Goal: Task Accomplishment & Management: Manage account settings

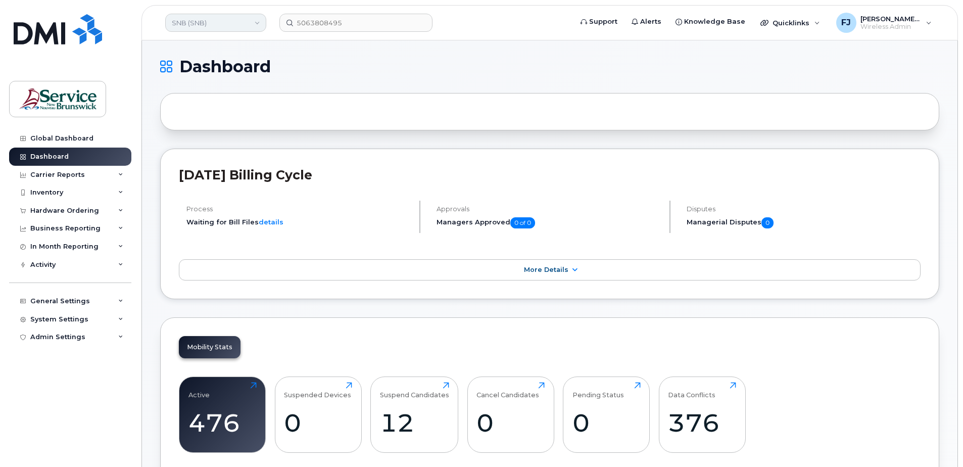
click at [223, 25] on link "SNB (SNB)" at bounding box center [215, 23] width 101 height 18
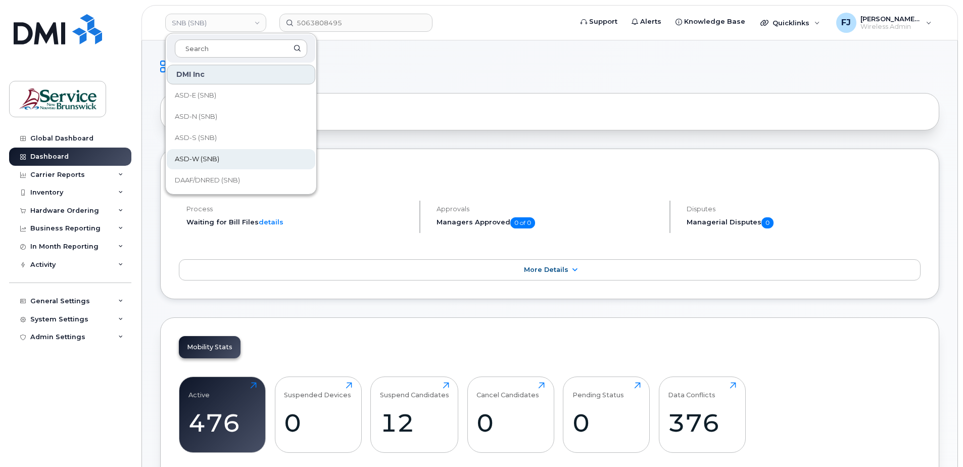
scroll to position [51, 0]
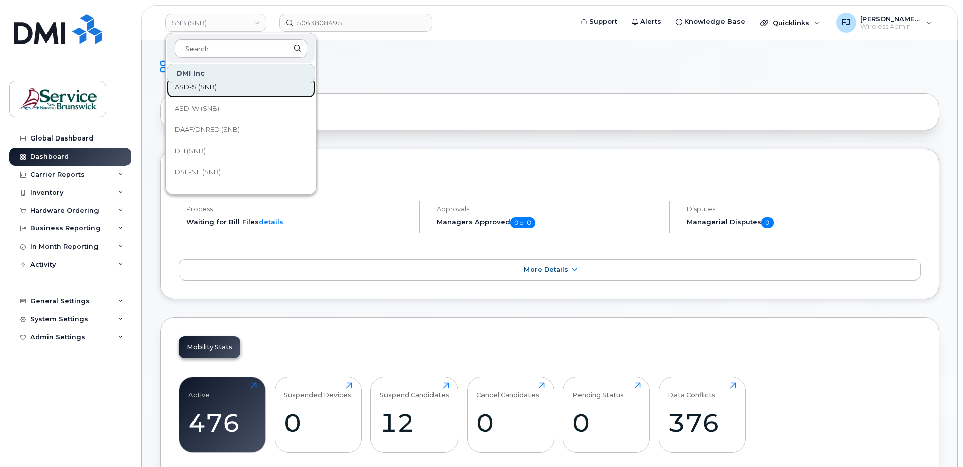
click at [198, 86] on span "ASD-S (SNB)" at bounding box center [196, 87] width 42 height 10
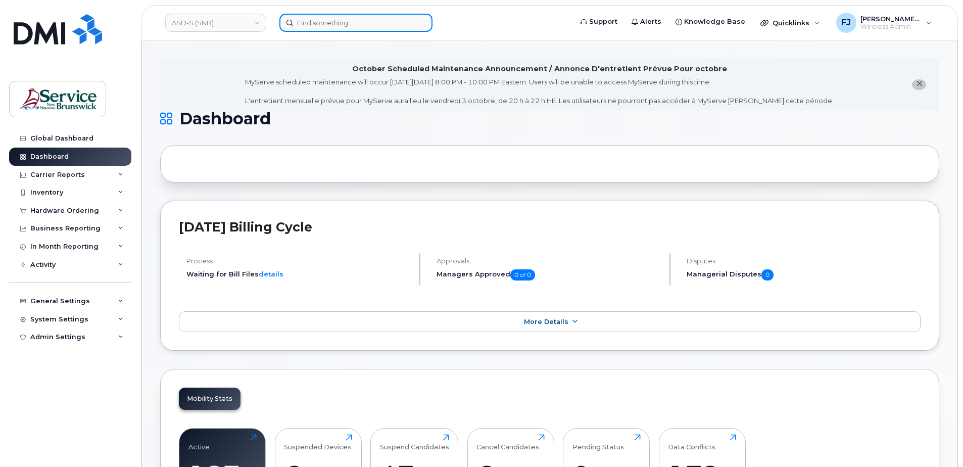
click at [311, 24] on input at bounding box center [355, 23] width 153 height 18
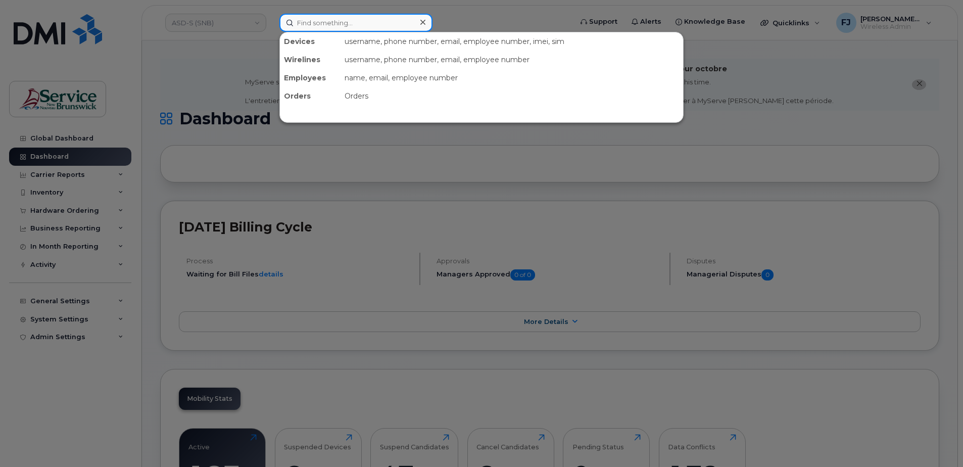
paste input "301516"
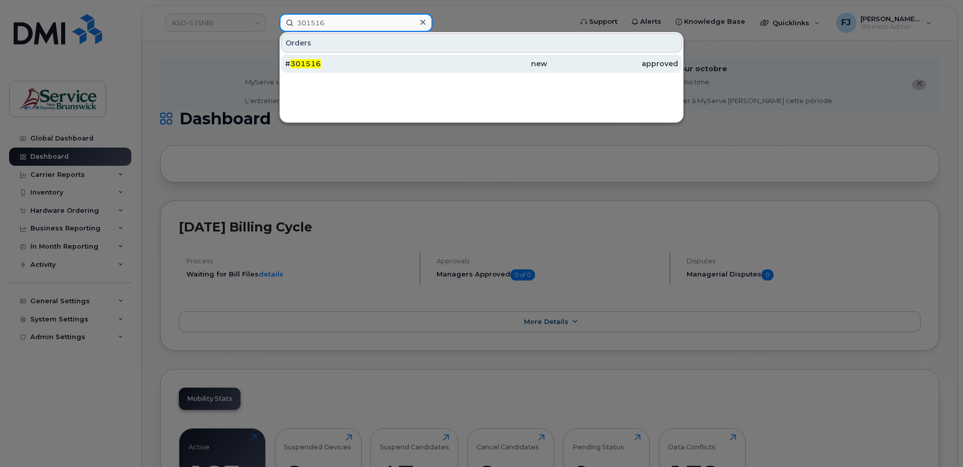
type input "301516"
click at [362, 65] on div "# 301516" at bounding box center [350, 64] width 131 height 10
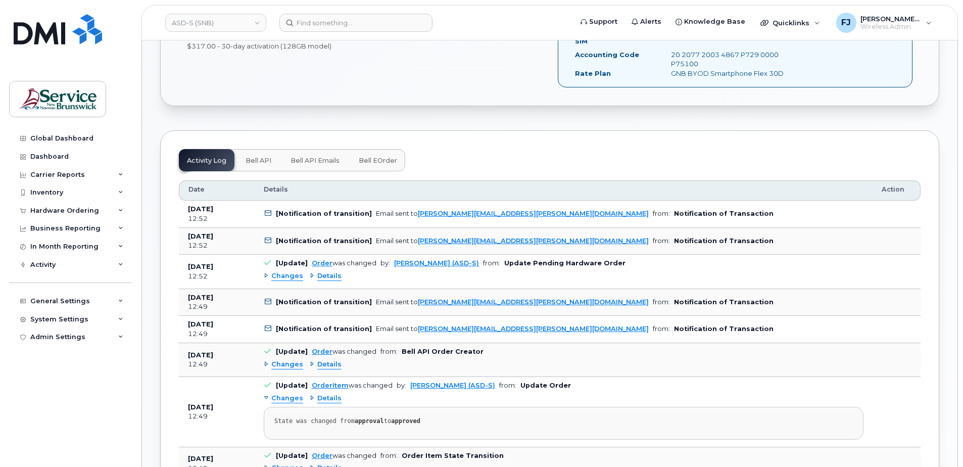
scroll to position [455, 0]
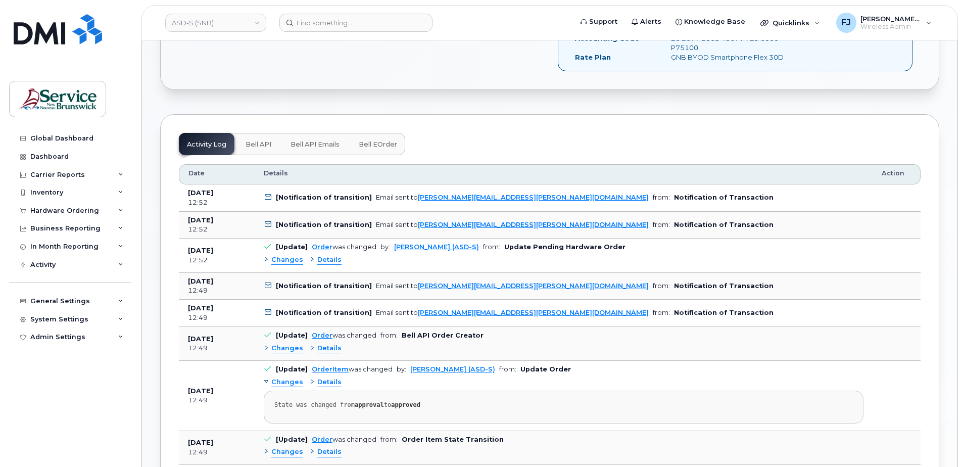
drag, startPoint x: 173, startPoint y: 188, endPoint x: 166, endPoint y: 188, distance: 7.1
drag, startPoint x: 166, startPoint y: 188, endPoint x: 206, endPoint y: 206, distance: 43.6
click at [206, 206] on div "12:52" at bounding box center [217, 202] width 58 height 9
click at [244, 196] on td "Sep 23, 2025 12:52" at bounding box center [217, 197] width 76 height 27
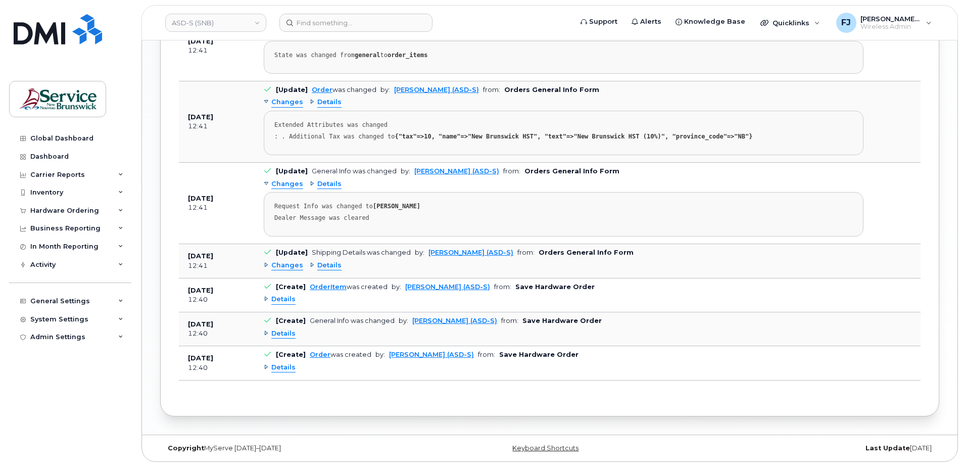
scroll to position [1102, 0]
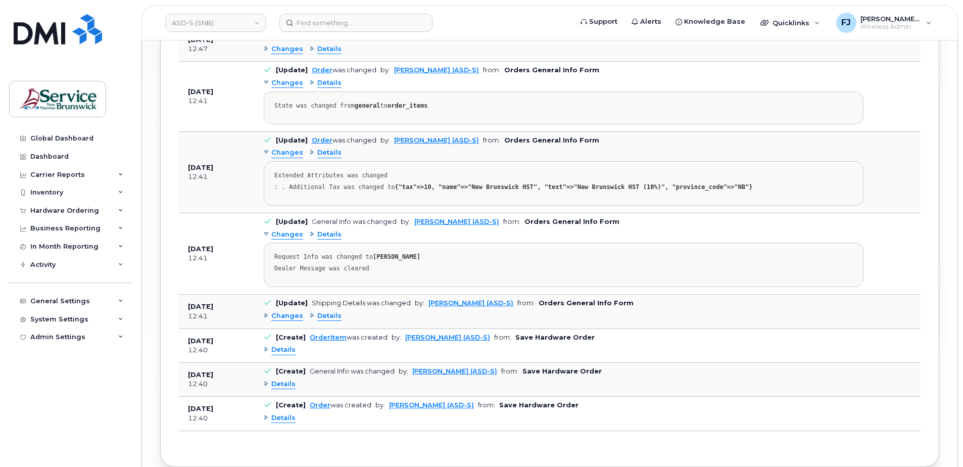
click at [286, 317] on span "Changes" at bounding box center [287, 316] width 32 height 10
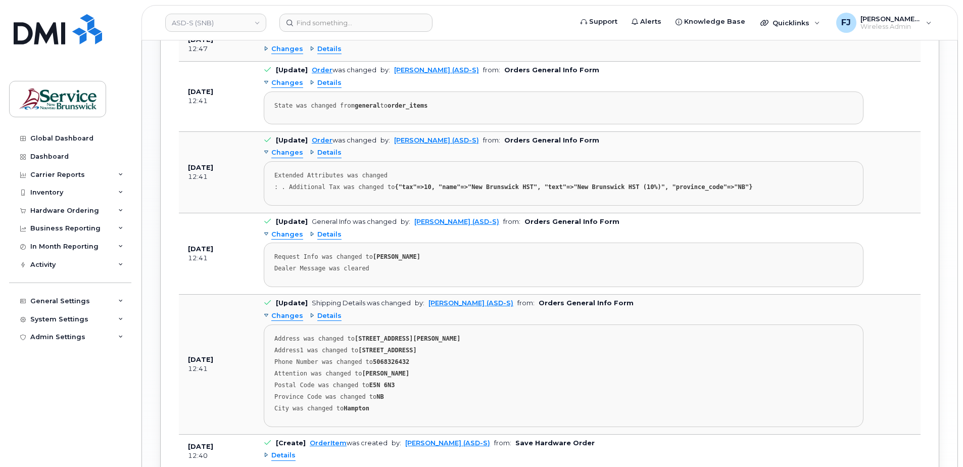
click at [286, 317] on span "Changes" at bounding box center [287, 316] width 32 height 10
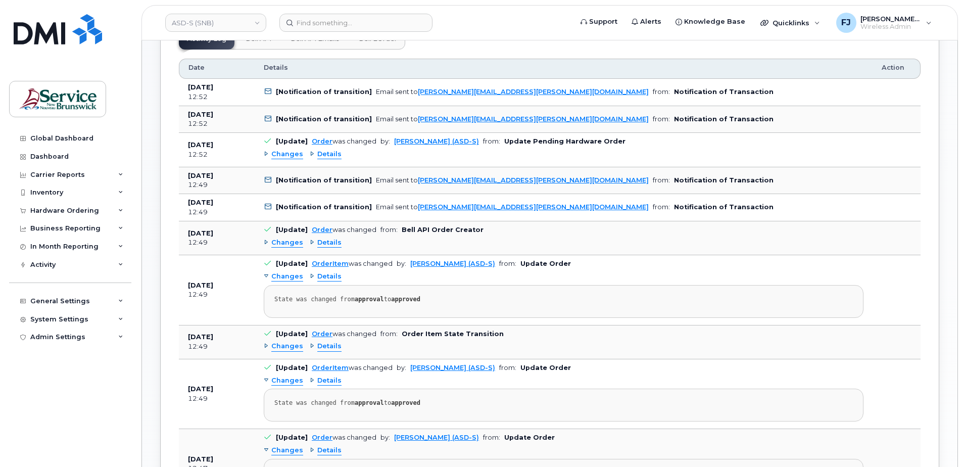
scroll to position [546, 0]
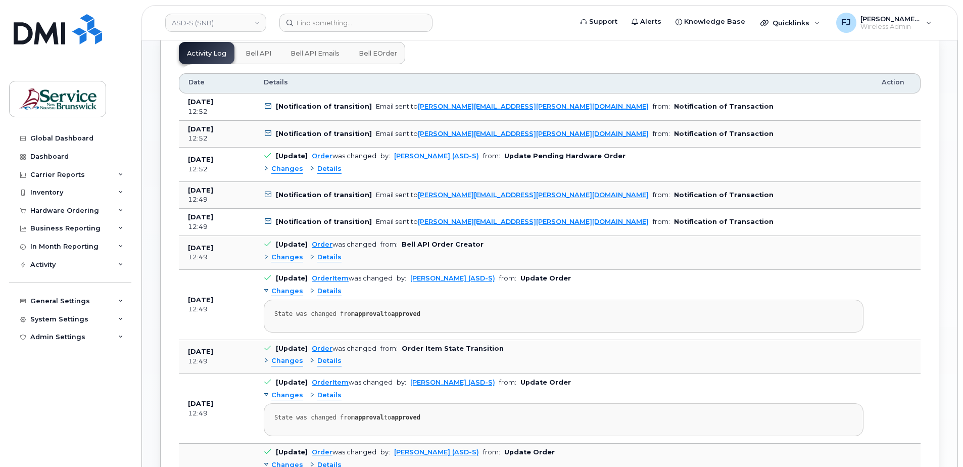
click at [292, 362] on span "Changes" at bounding box center [287, 361] width 32 height 10
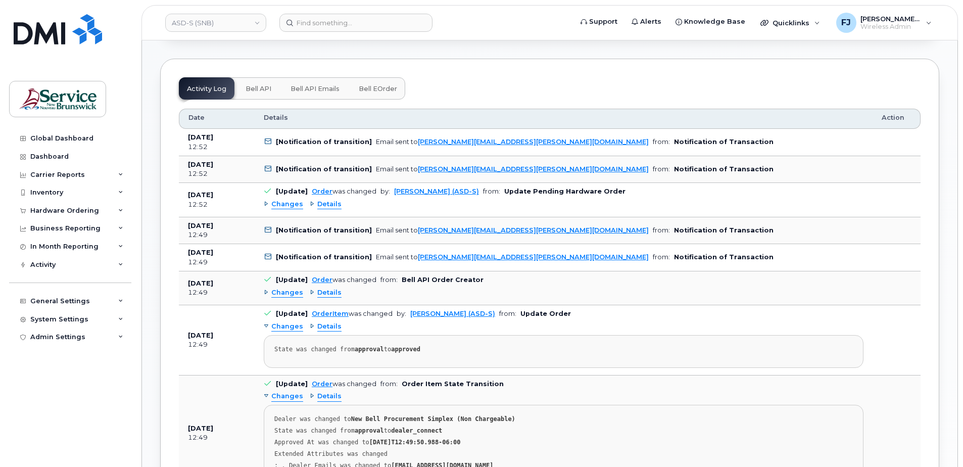
scroll to position [495, 0]
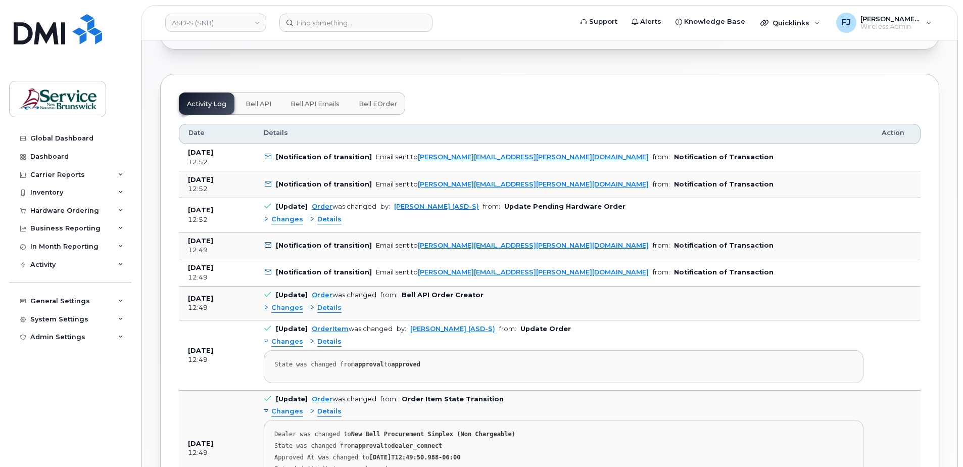
click at [287, 344] on span "Changes" at bounding box center [287, 342] width 32 height 10
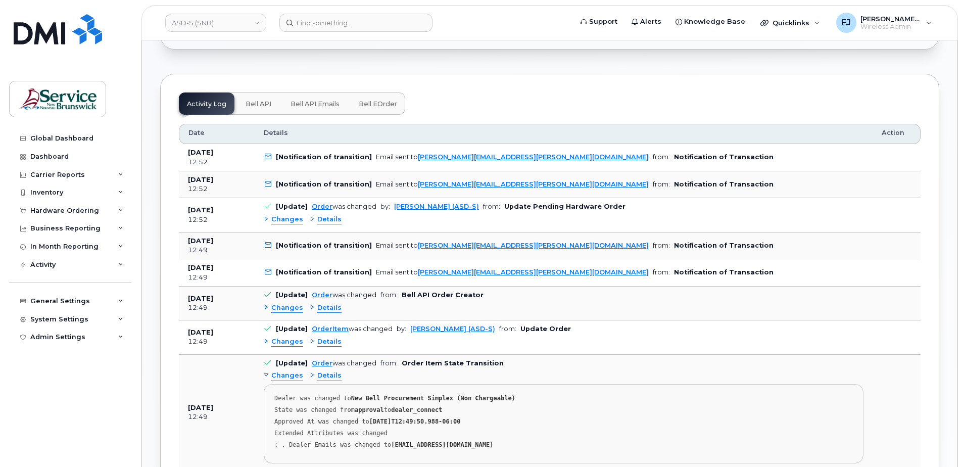
click at [287, 344] on span "Changes" at bounding box center [287, 342] width 32 height 10
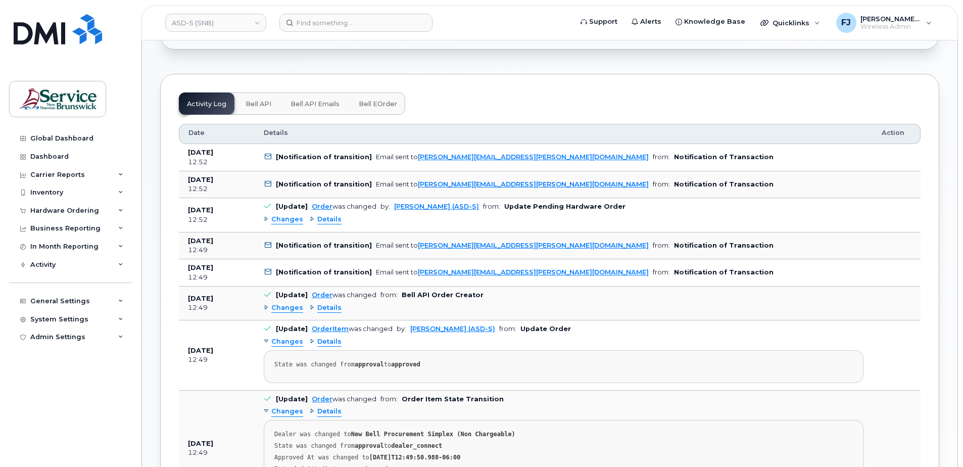
click at [289, 307] on span "Changes" at bounding box center [287, 308] width 32 height 10
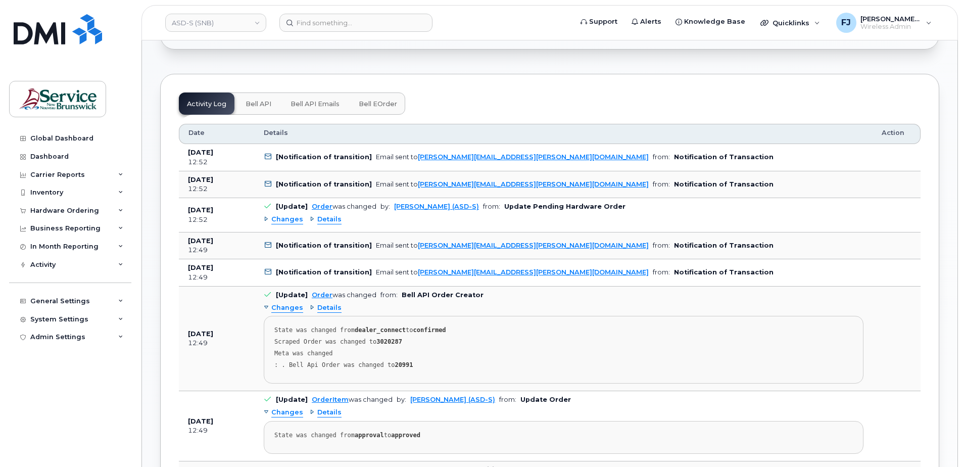
click at [299, 227] on div "Changes Details" at bounding box center [564, 220] width 600 height 16
click at [283, 220] on span "Changes" at bounding box center [287, 220] width 32 height 10
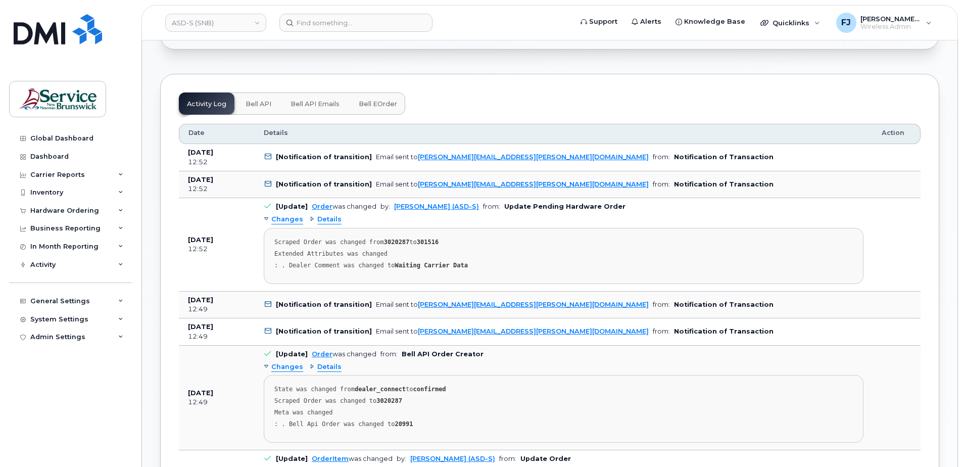
click at [481, 252] on div "Extended Attributes was changed" at bounding box center [563, 254] width 579 height 8
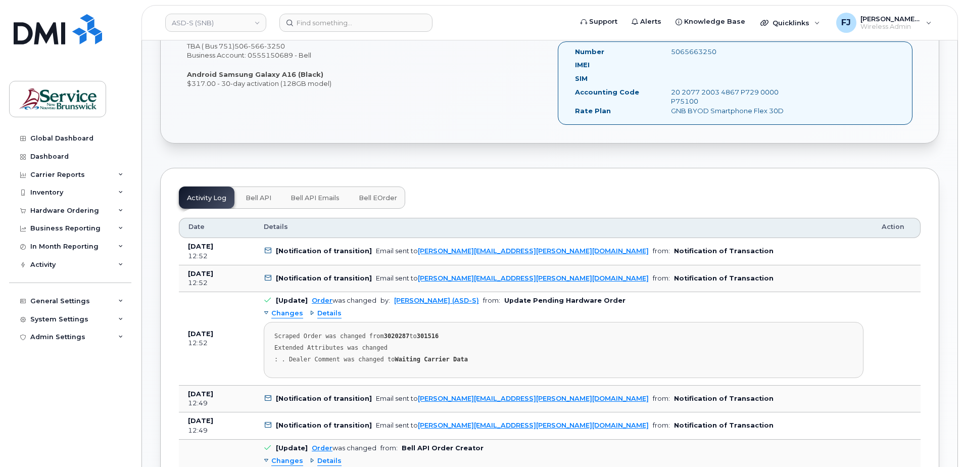
scroll to position [394, 0]
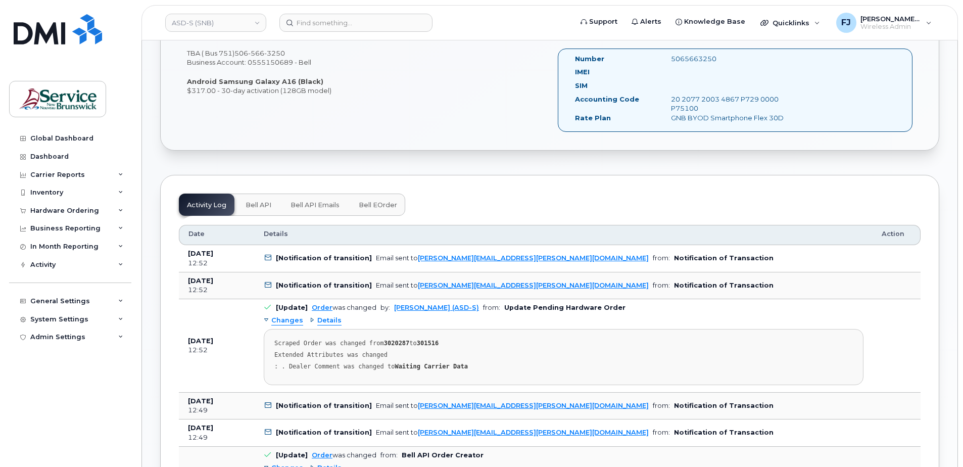
click at [325, 282] on b "[Notification of transition]" at bounding box center [324, 286] width 96 height 8
click at [325, 258] on b "[Notification of transition]" at bounding box center [324, 258] width 96 height 8
click at [674, 287] on b "Notification of Transaction" at bounding box center [724, 286] width 100 height 8
click at [558, 263] on td "[Notification of transition] Email sent to wendy.heuser@nbed.nb.ca from: Notifi…" at bounding box center [564, 258] width 618 height 27
click at [249, 204] on span "Bell API" at bounding box center [259, 205] width 26 height 8
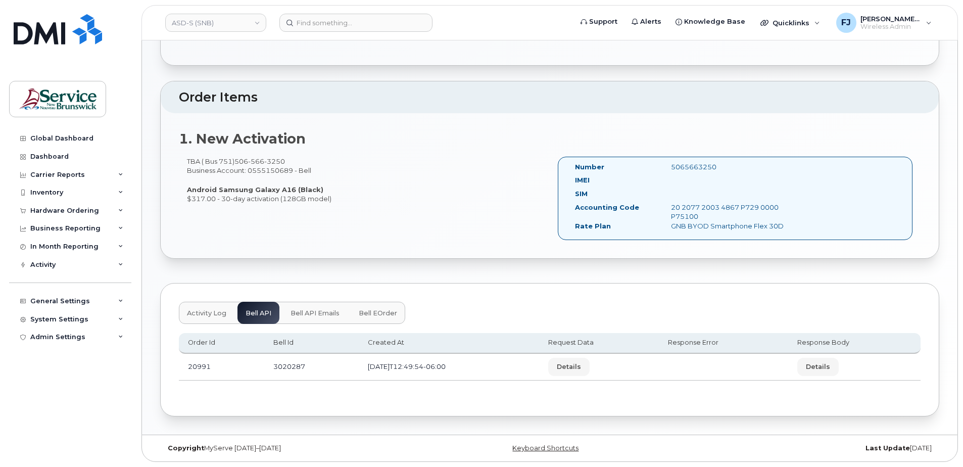
scroll to position [286, 0]
click at [323, 227] on div "TBA ( Bus 751) 506 566 3250 Business Account: 0555150689 - Bell Android Samsung…" at bounding box center [550, 203] width 742 height 92
click at [330, 309] on span "Bell API Emails" at bounding box center [315, 313] width 49 height 8
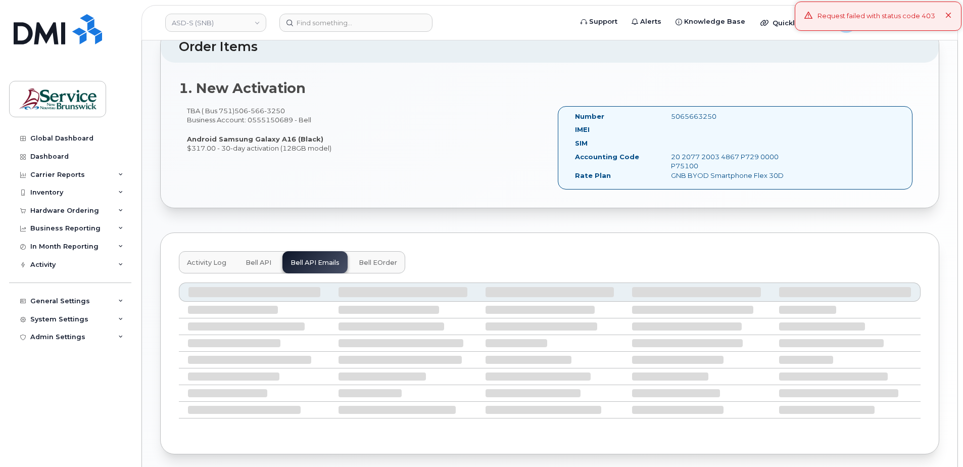
click at [252, 266] on span "Bell API" at bounding box center [259, 263] width 26 height 8
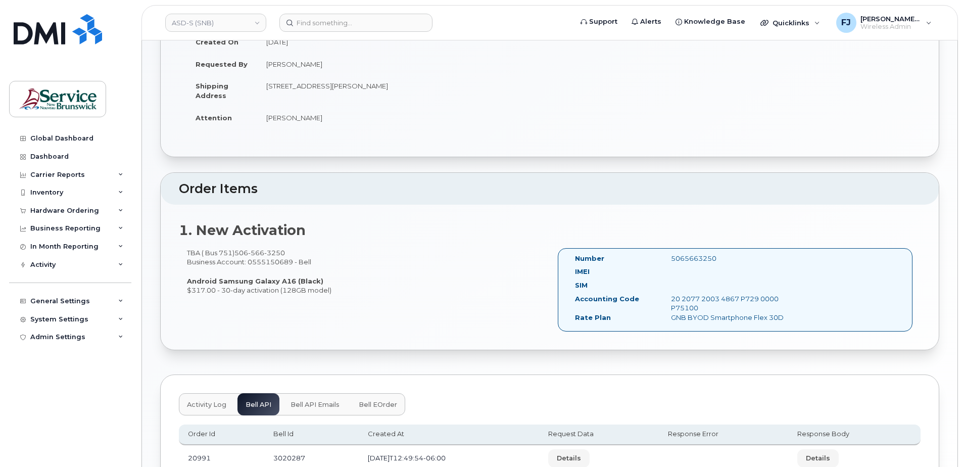
scroll to position [202, 0]
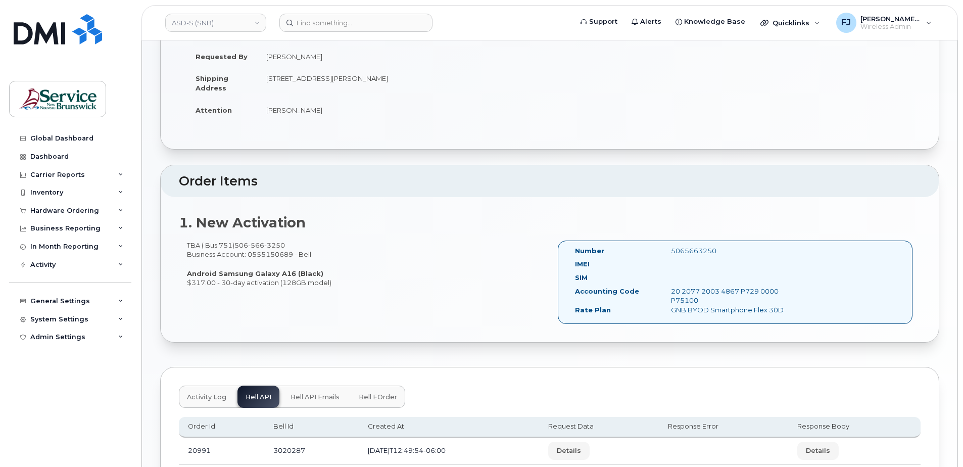
click at [213, 397] on span "Activity Log" at bounding box center [206, 397] width 39 height 8
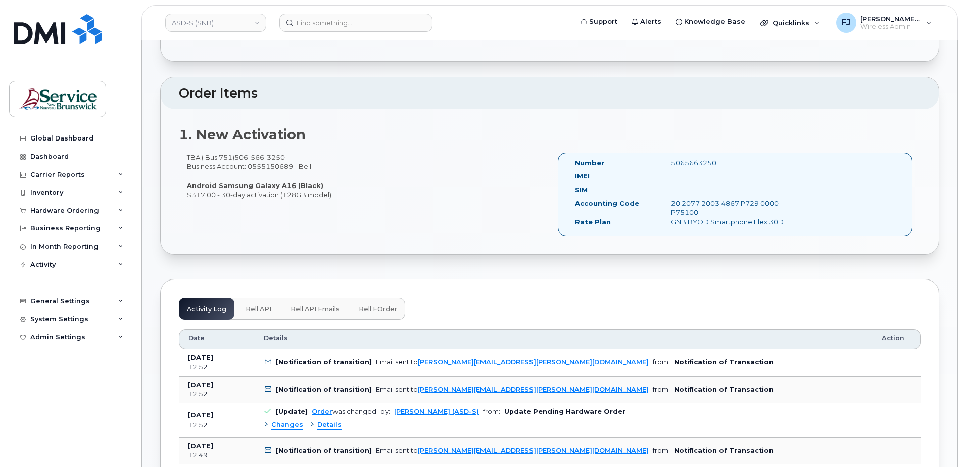
scroll to position [303, 0]
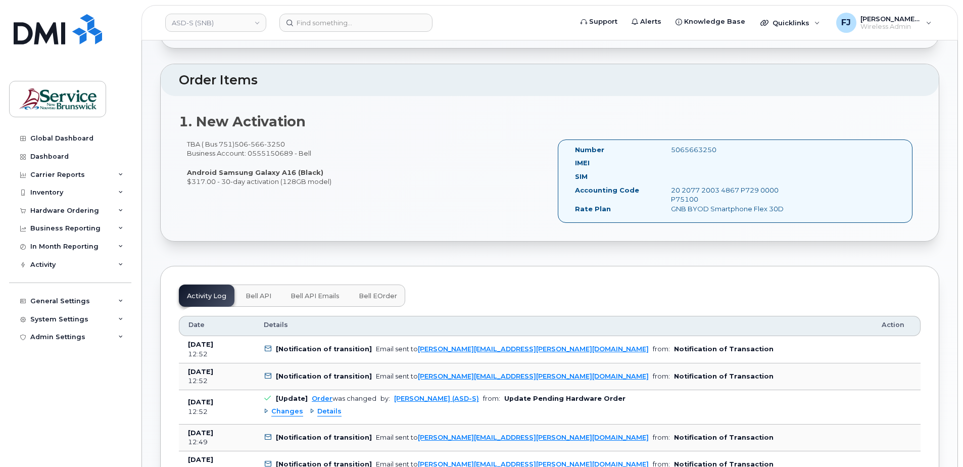
click at [212, 295] on div "Activity Log Bell API Bell API Emails Bell eOrder" at bounding box center [292, 296] width 226 height 22
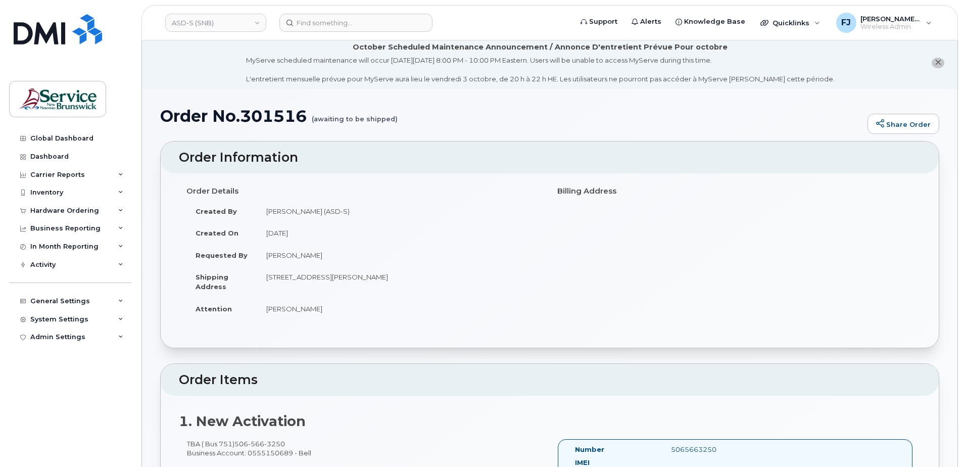
scroll to position [0, 0]
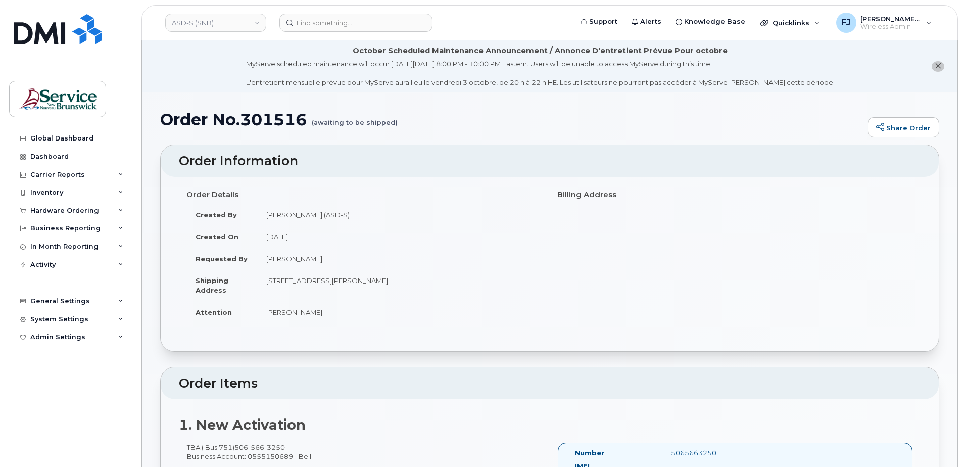
click at [254, 122] on h1 "Order No.301516 (awaiting to be shipped)" at bounding box center [511, 120] width 703 height 18
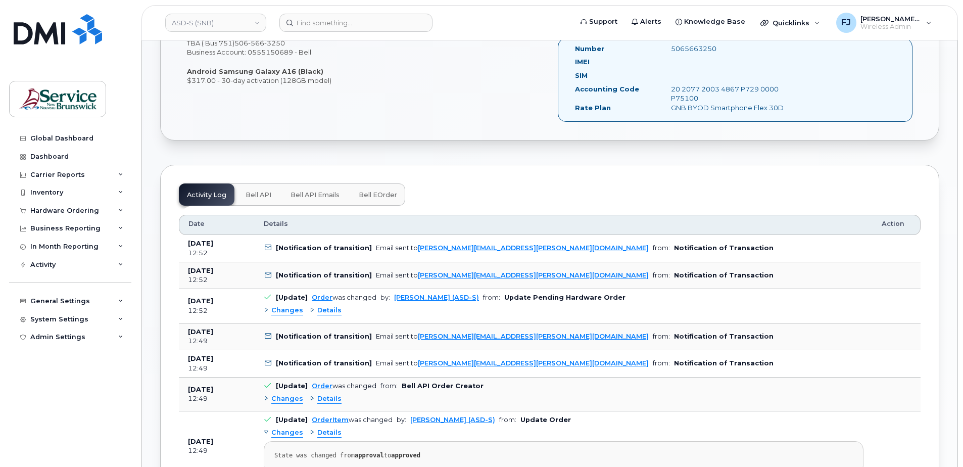
click at [268, 194] on span "Bell API" at bounding box center [259, 195] width 26 height 8
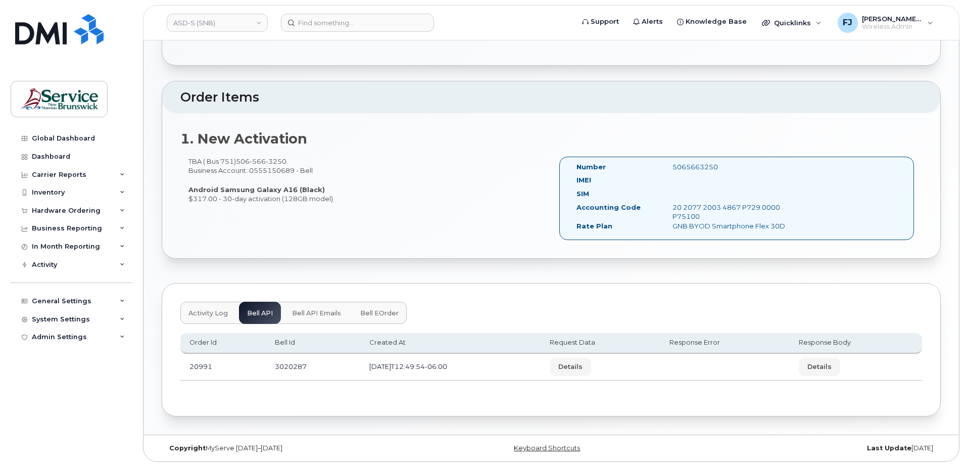
scroll to position [286, 0]
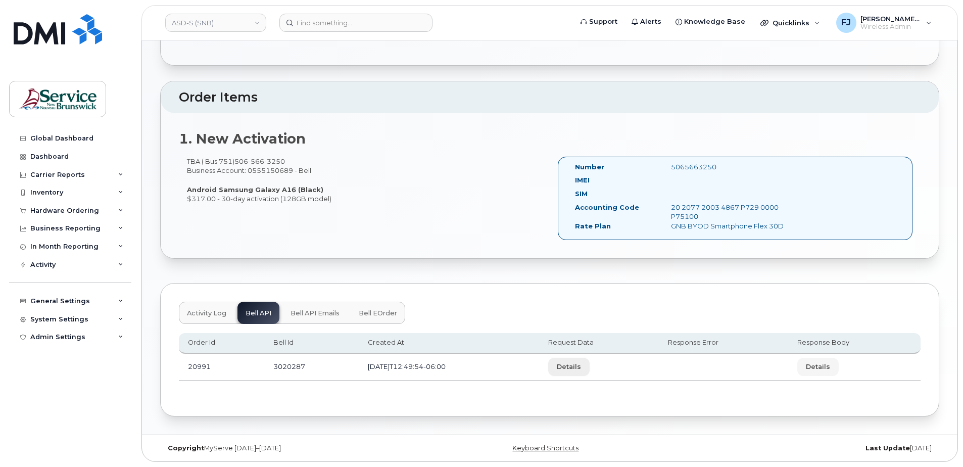
click at [581, 368] on span "Details" at bounding box center [569, 367] width 24 height 10
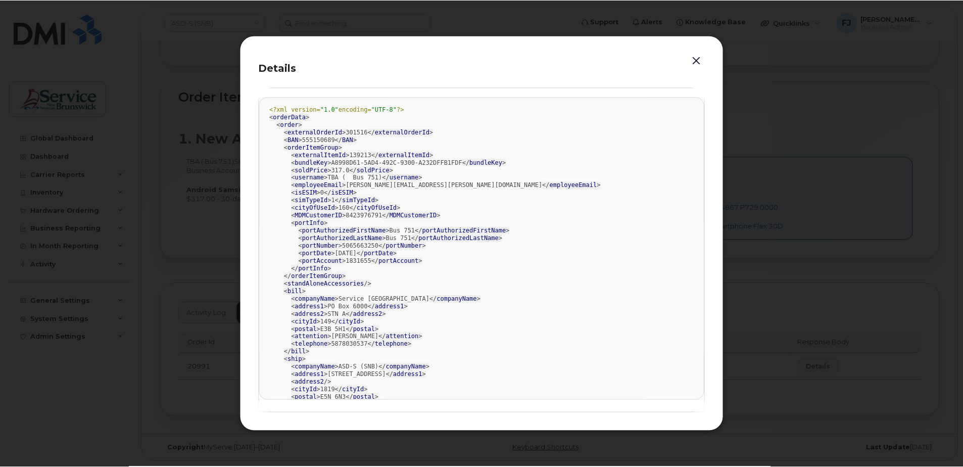
scroll to position [0, 0]
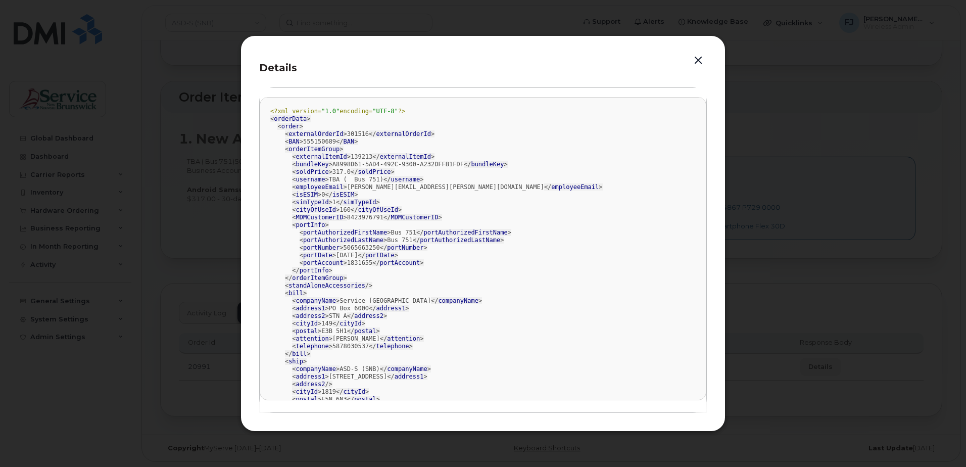
click at [702, 59] on button "button" at bounding box center [698, 61] width 15 height 14
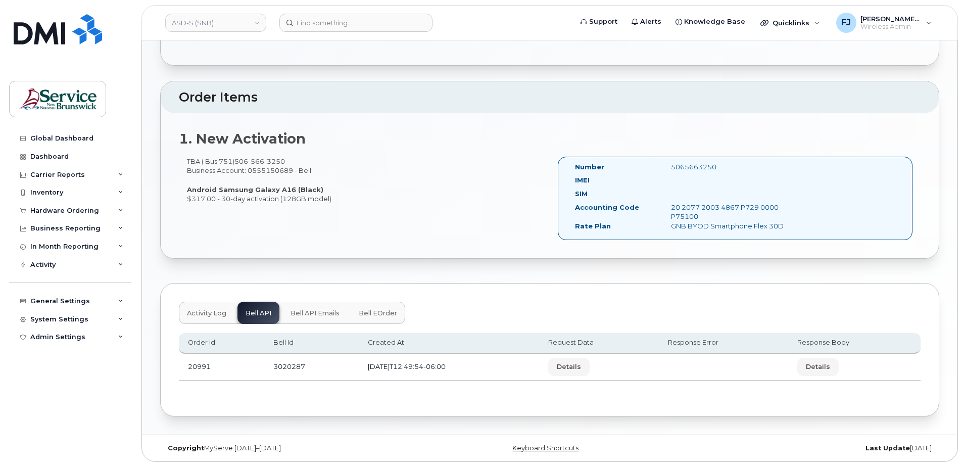
click at [301, 315] on span "Bell API Emails" at bounding box center [315, 313] width 49 height 8
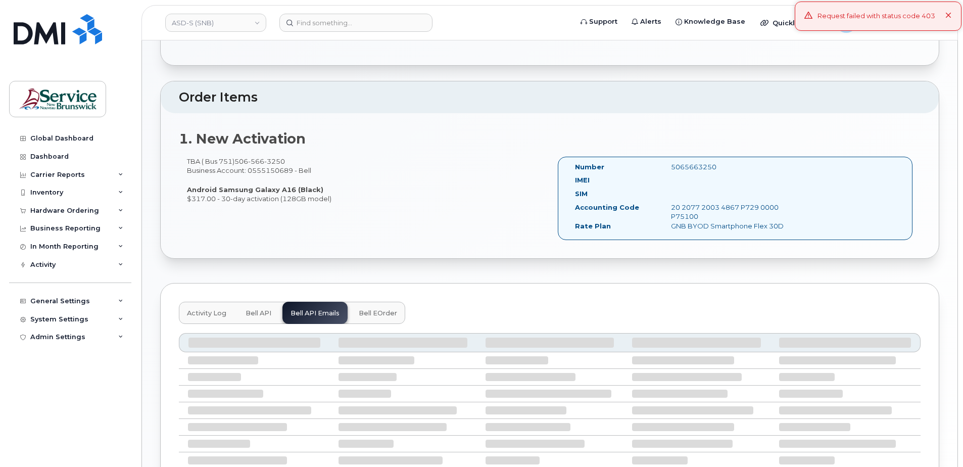
click at [381, 311] on span "Bell eOrder" at bounding box center [378, 313] width 38 height 8
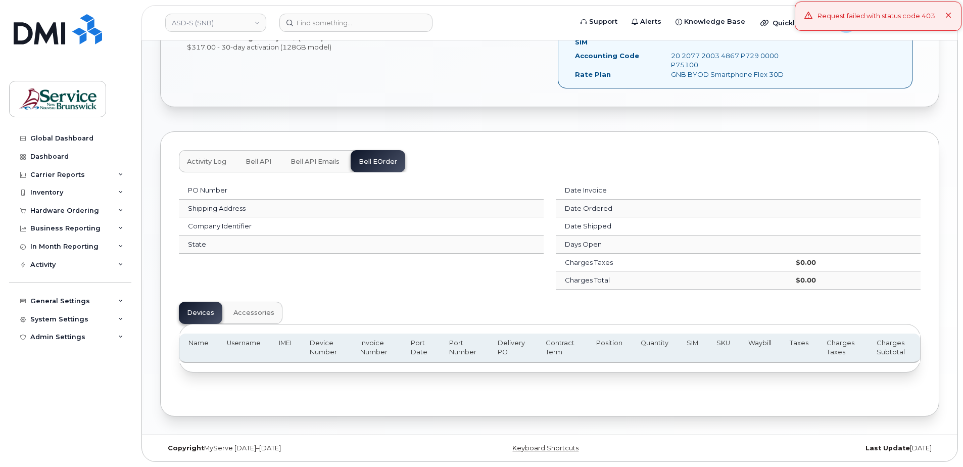
click at [254, 313] on span "Accessories" at bounding box center [253, 313] width 41 height 8
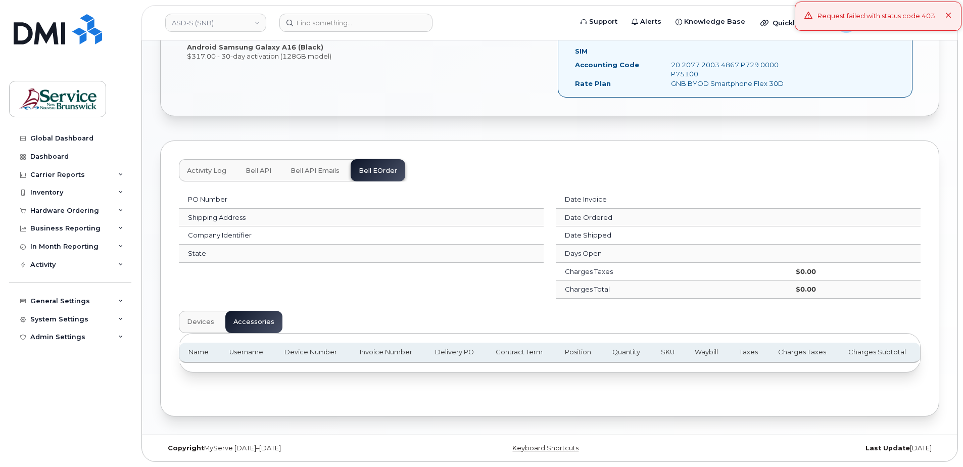
scroll to position [429, 0]
click at [201, 322] on span "Devices" at bounding box center [200, 322] width 27 height 8
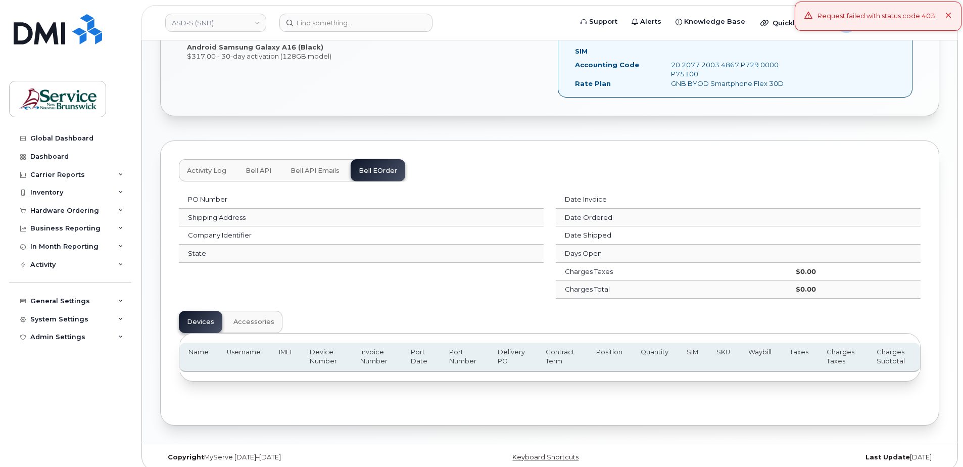
click at [306, 172] on span "Bell API Emails" at bounding box center [315, 171] width 49 height 8
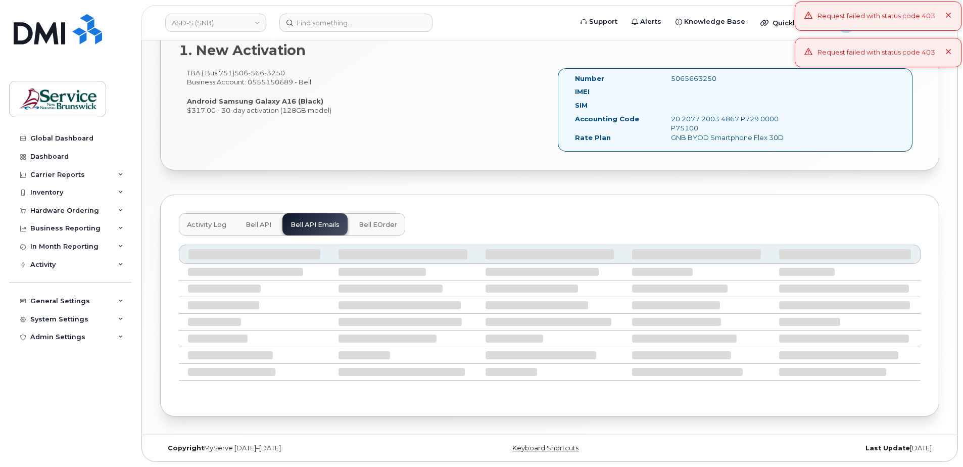
click at [256, 221] on span "Bell API" at bounding box center [259, 225] width 26 height 8
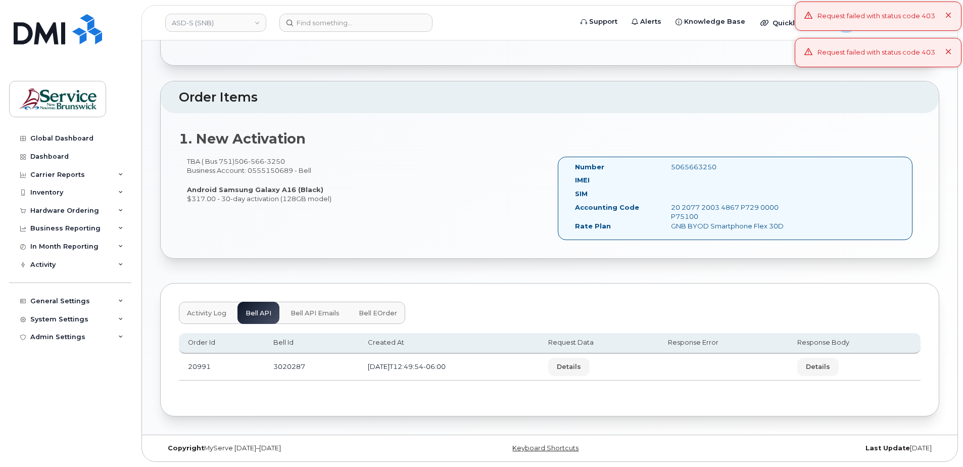
scroll to position [286, 0]
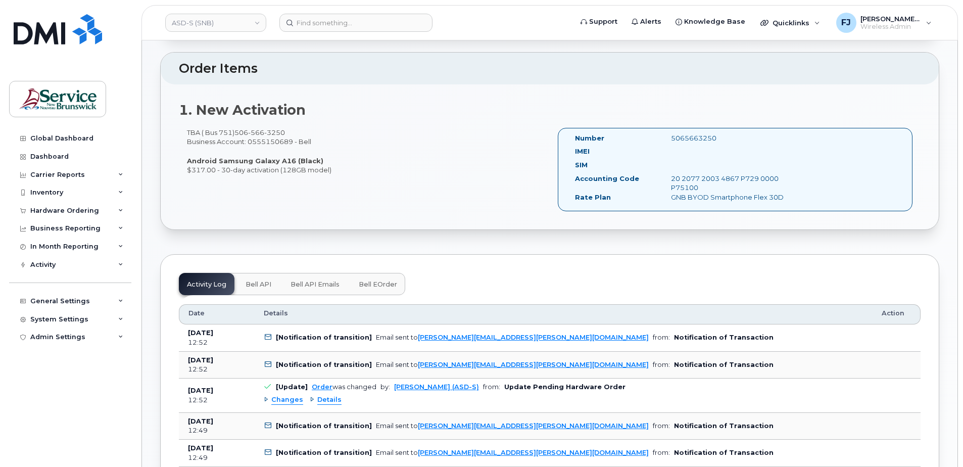
scroll to position [354, 0]
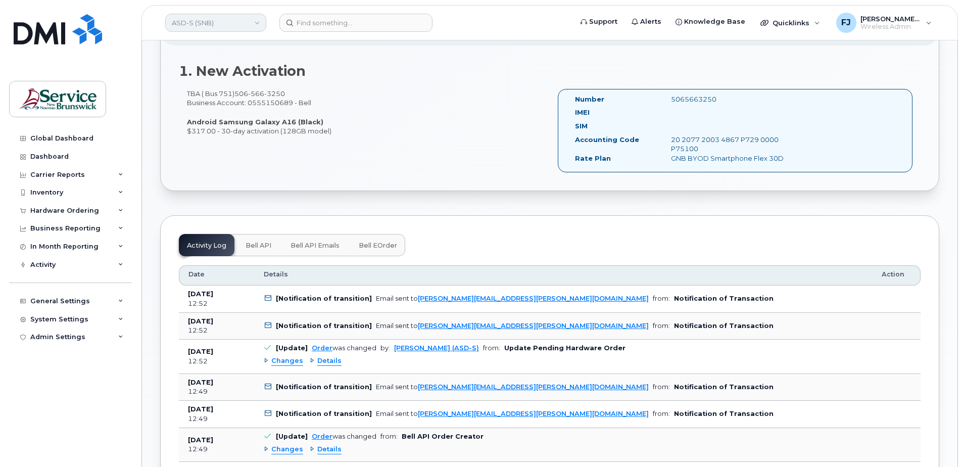
click at [225, 23] on link "ASD-S (SNB)" at bounding box center [215, 23] width 101 height 18
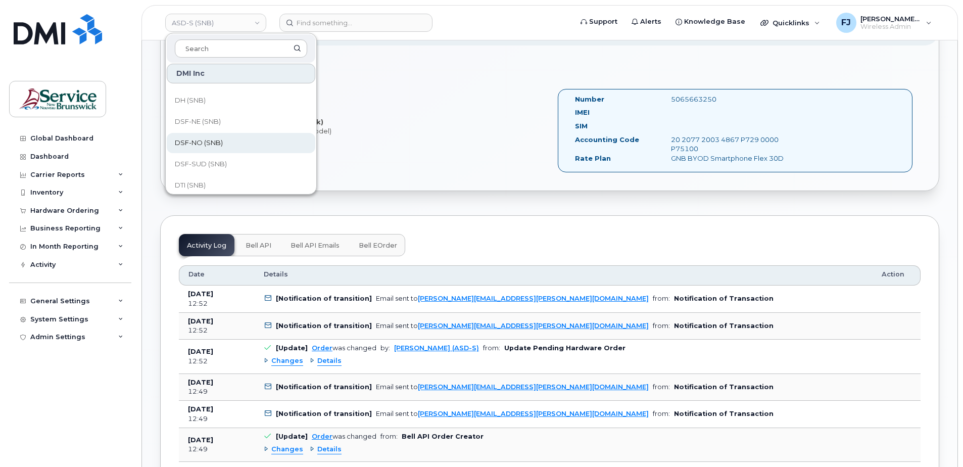
scroll to position [51, 0]
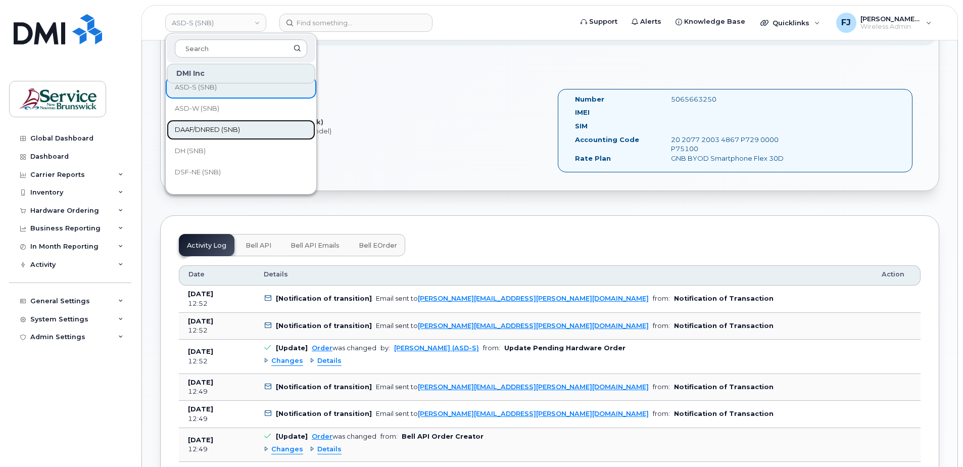
click at [209, 127] on span "DAAF/DNRED (SNB)" at bounding box center [207, 130] width 65 height 10
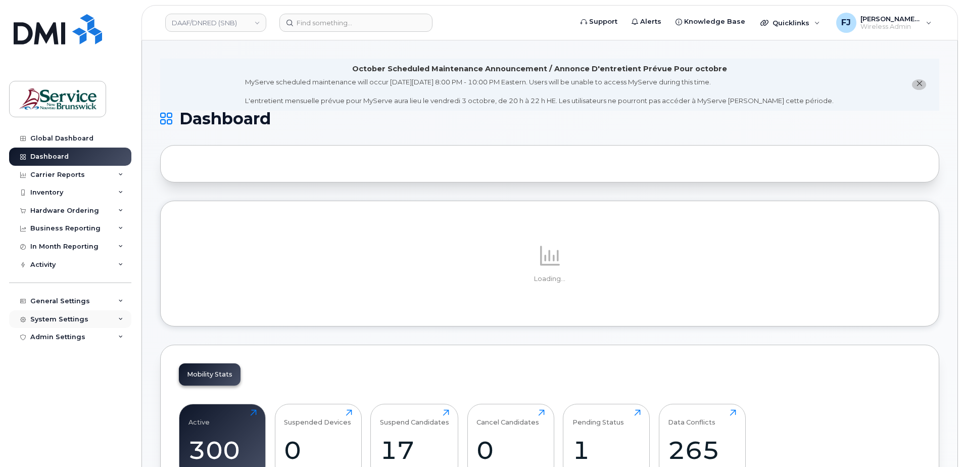
click at [103, 319] on div "System Settings" at bounding box center [70, 319] width 122 height 18
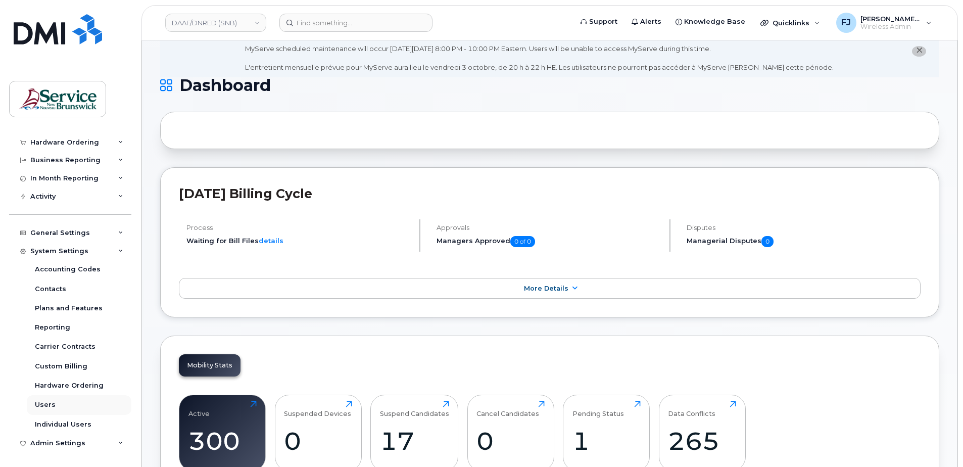
scroll to position [51, 0]
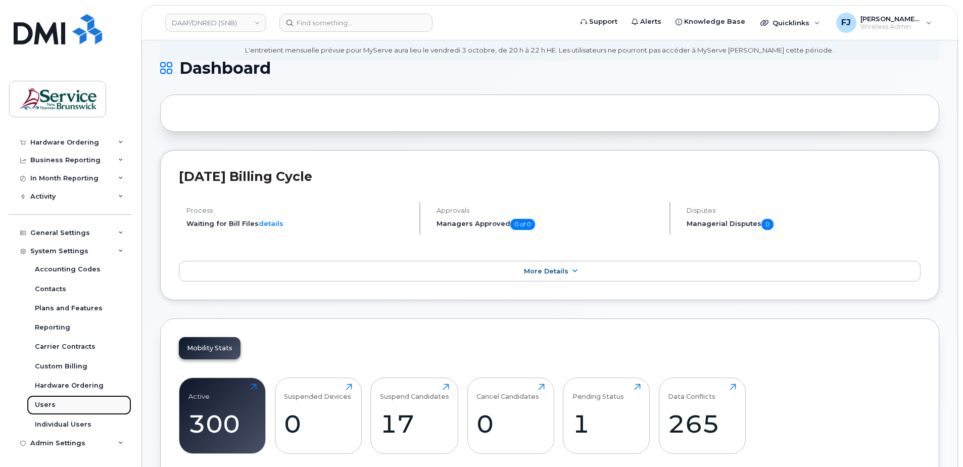
click at [48, 404] on div "Users" at bounding box center [45, 404] width 21 height 9
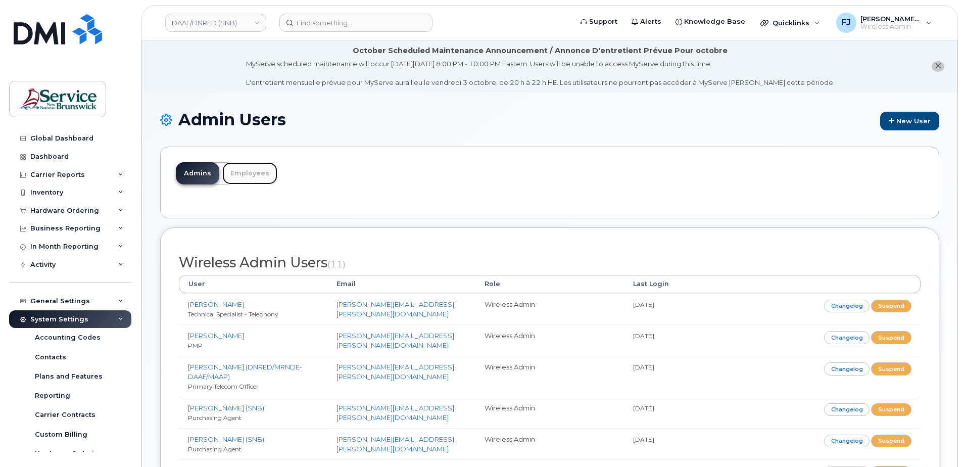
click at [256, 172] on link "Employees" at bounding box center [249, 173] width 55 height 22
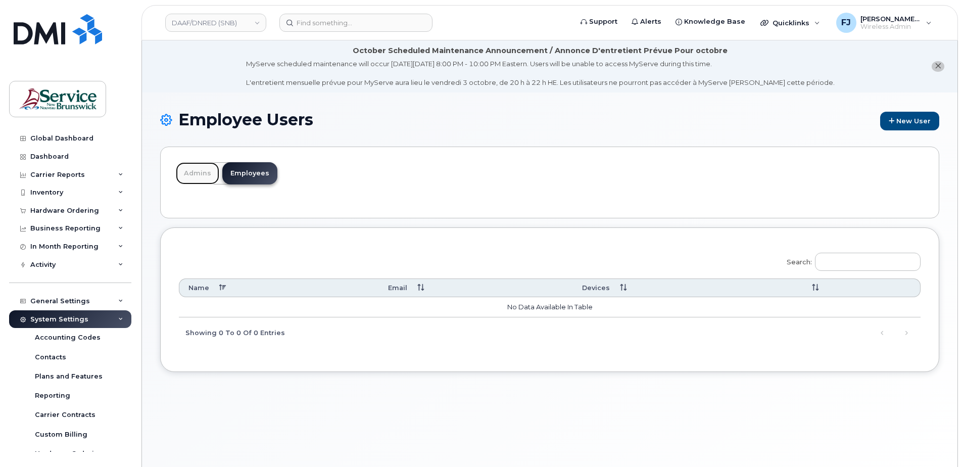
click at [197, 175] on link "Admins" at bounding box center [197, 173] width 43 height 22
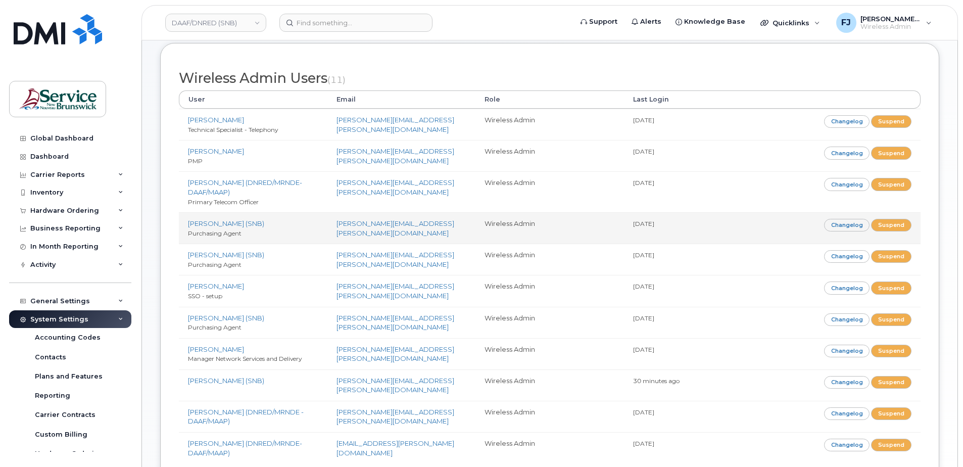
scroll to position [202, 0]
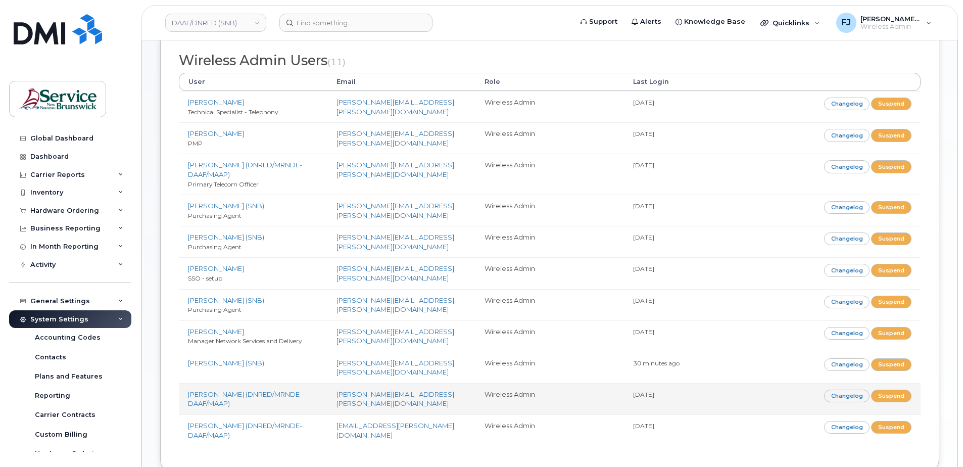
drag, startPoint x: 651, startPoint y: 392, endPoint x: 674, endPoint y: 392, distance: 23.3
click at [674, 392] on tr "[PERSON_NAME] (DNRED/MRNDE - DAAF/MAAP) [PERSON_NAME][EMAIL_ADDRESS][PERSON_NAM…" at bounding box center [550, 398] width 742 height 31
